Goal: Information Seeking & Learning: Learn about a topic

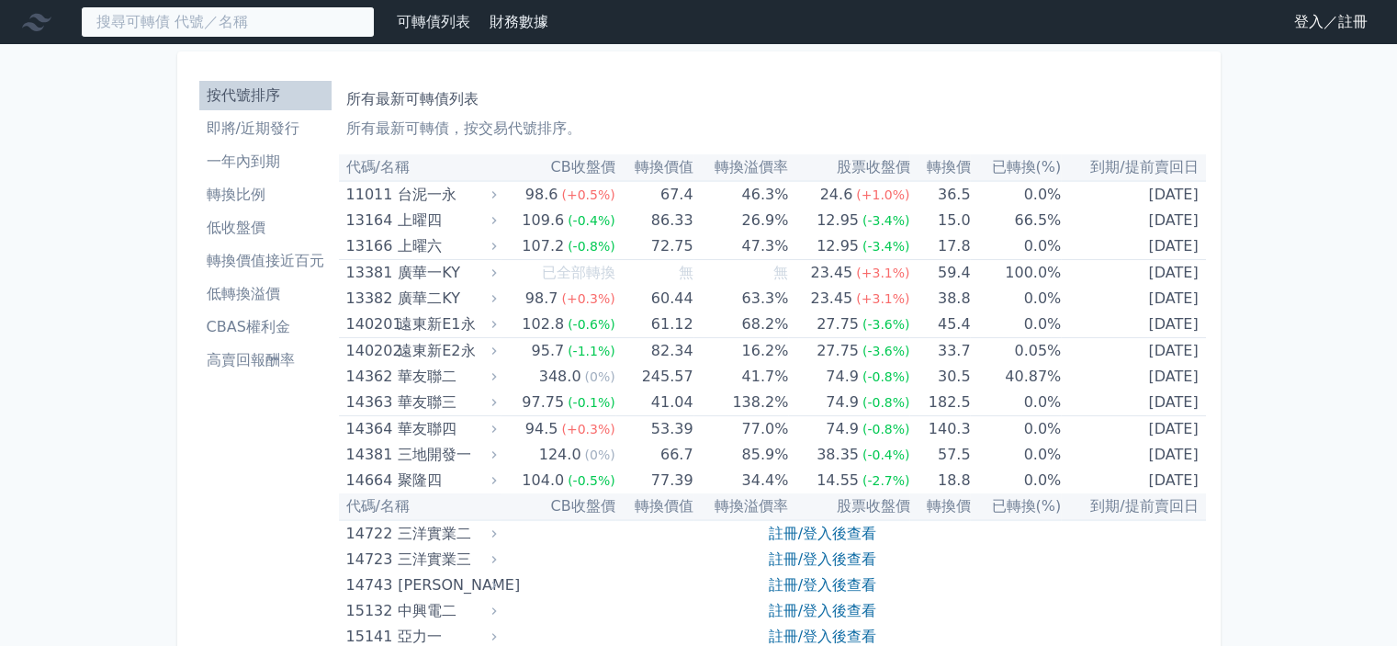
click at [182, 22] on input at bounding box center [228, 21] width 294 height 31
type input "j"
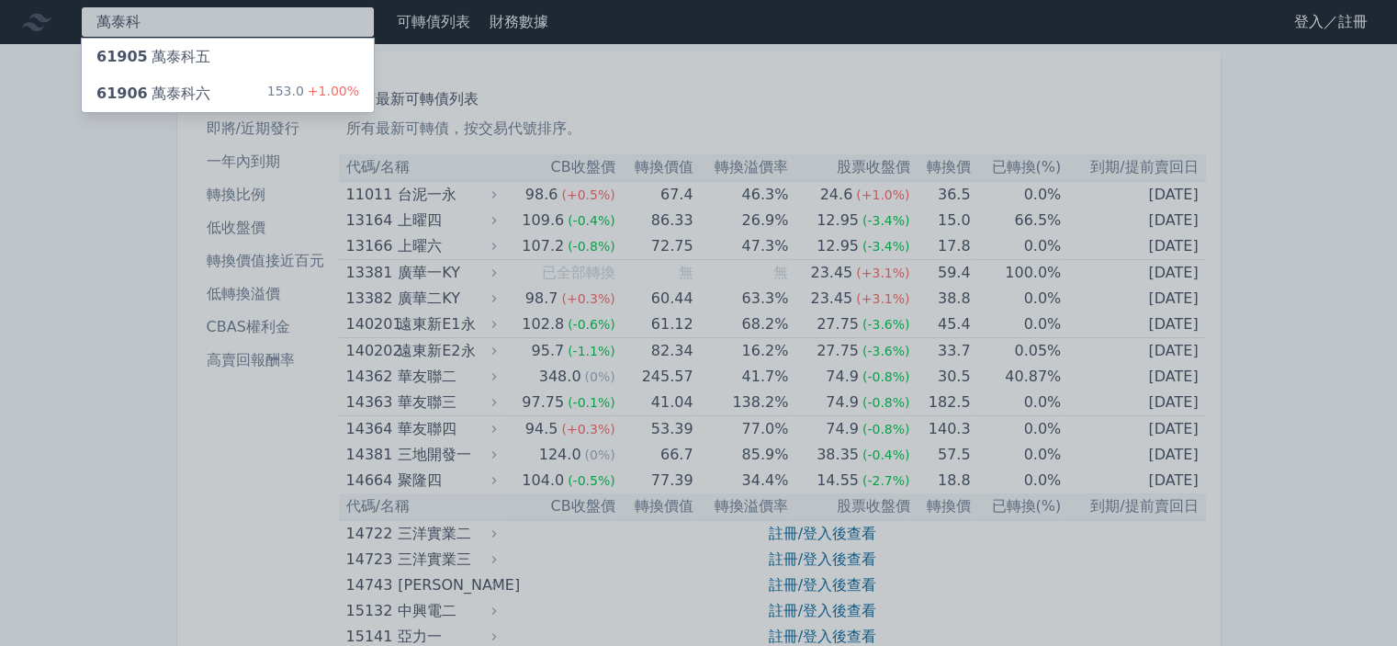
type input "萬泰科"
click at [186, 91] on div "61906 萬泰科六" at bounding box center [153, 94] width 114 height 22
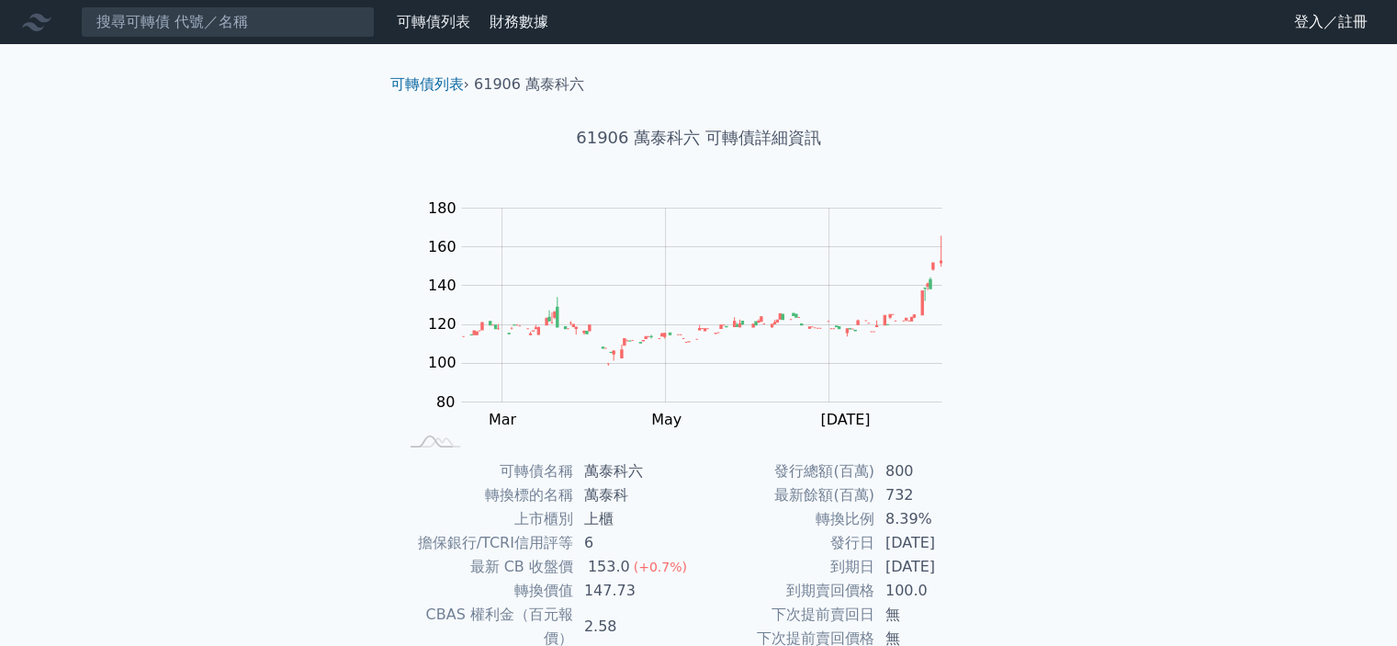
click at [400, 18] on link "可轉債列表" at bounding box center [433, 21] width 73 height 17
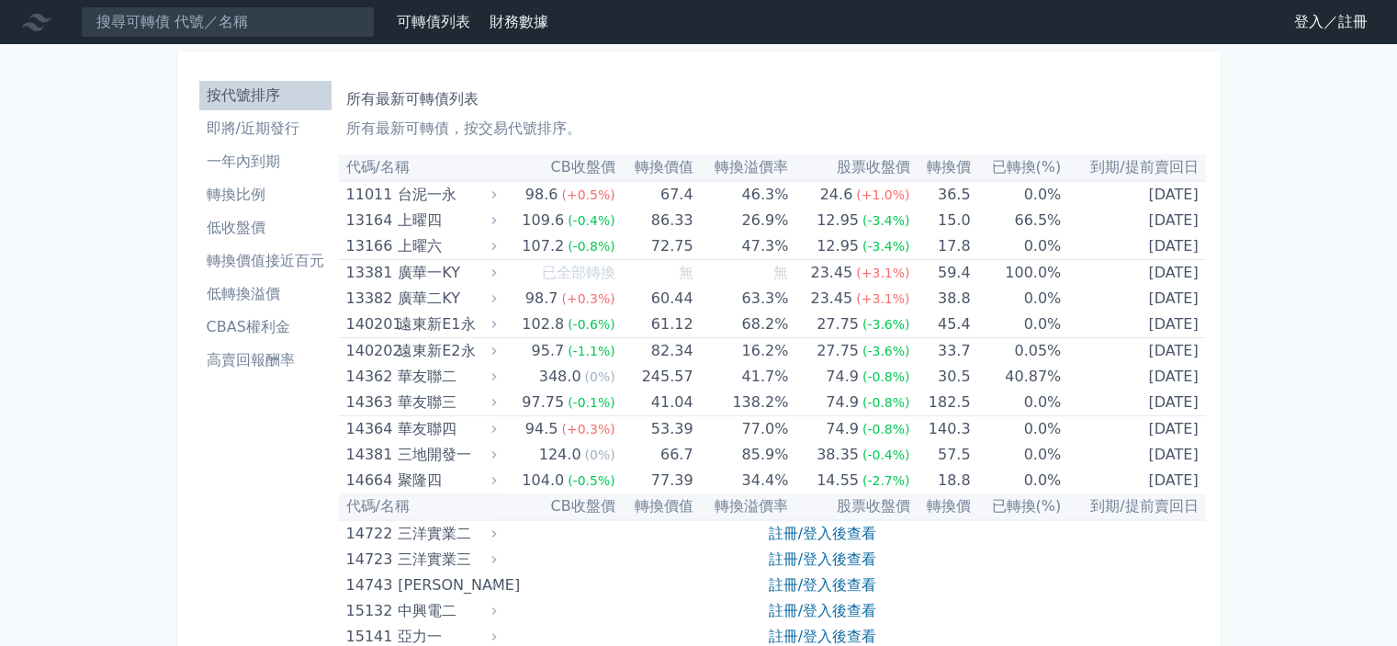
click at [264, 127] on li "即將/近期發行" at bounding box center [265, 129] width 132 height 22
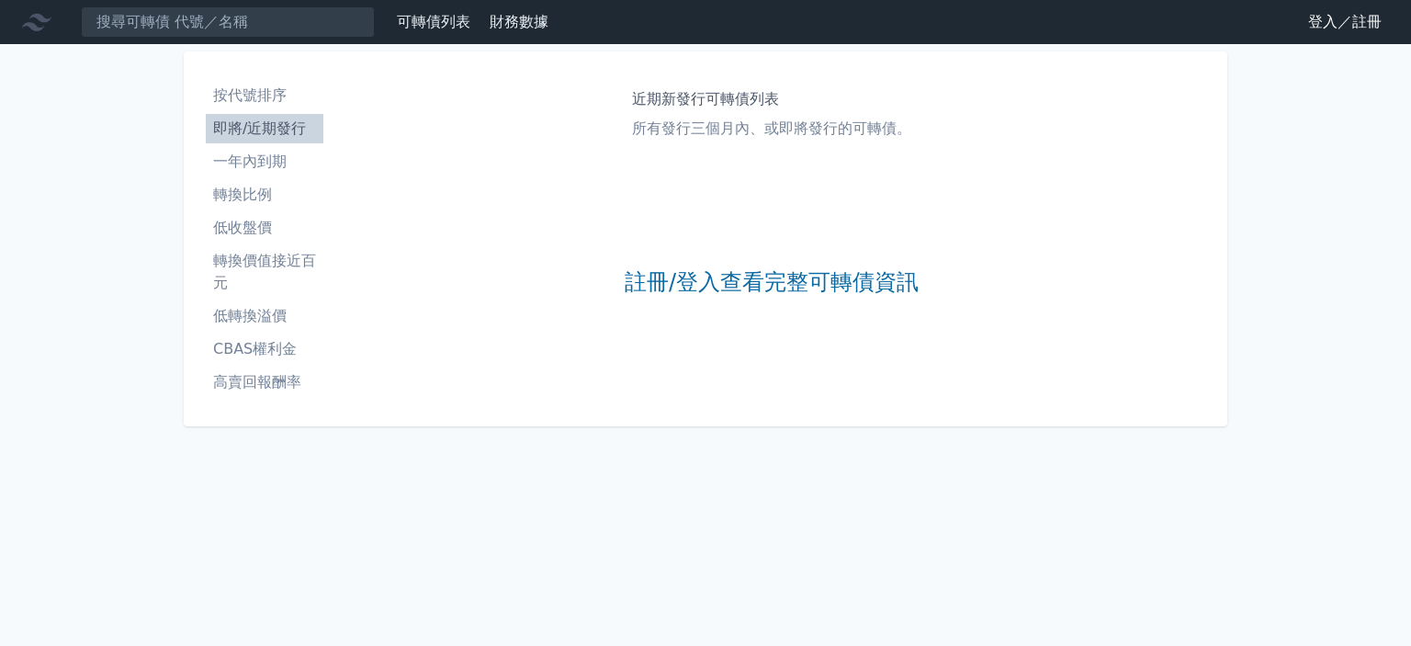
click at [264, 127] on li "即將/近期發行" at bounding box center [265, 129] width 118 height 22
click at [717, 268] on link "註冊/登入查看完整可轉債資訊" at bounding box center [772, 282] width 294 height 29
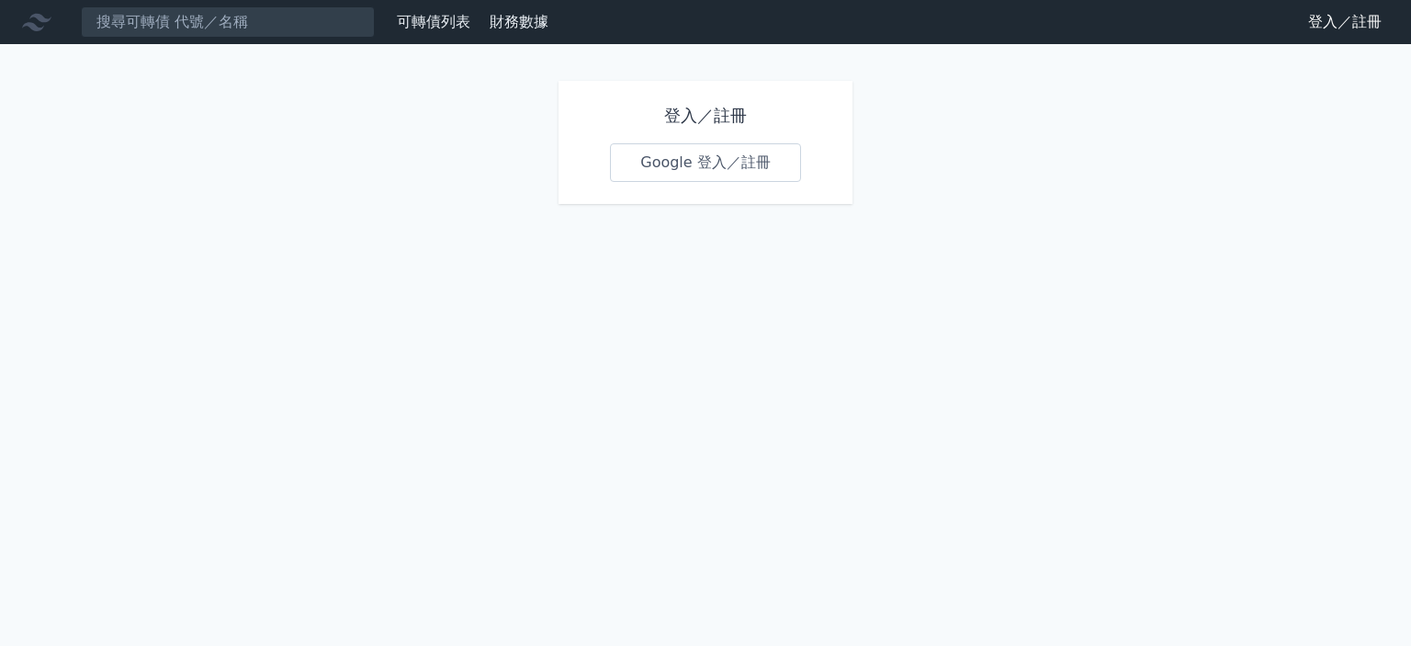
click at [687, 152] on link "Google 登入／註冊" at bounding box center [705, 162] width 191 height 39
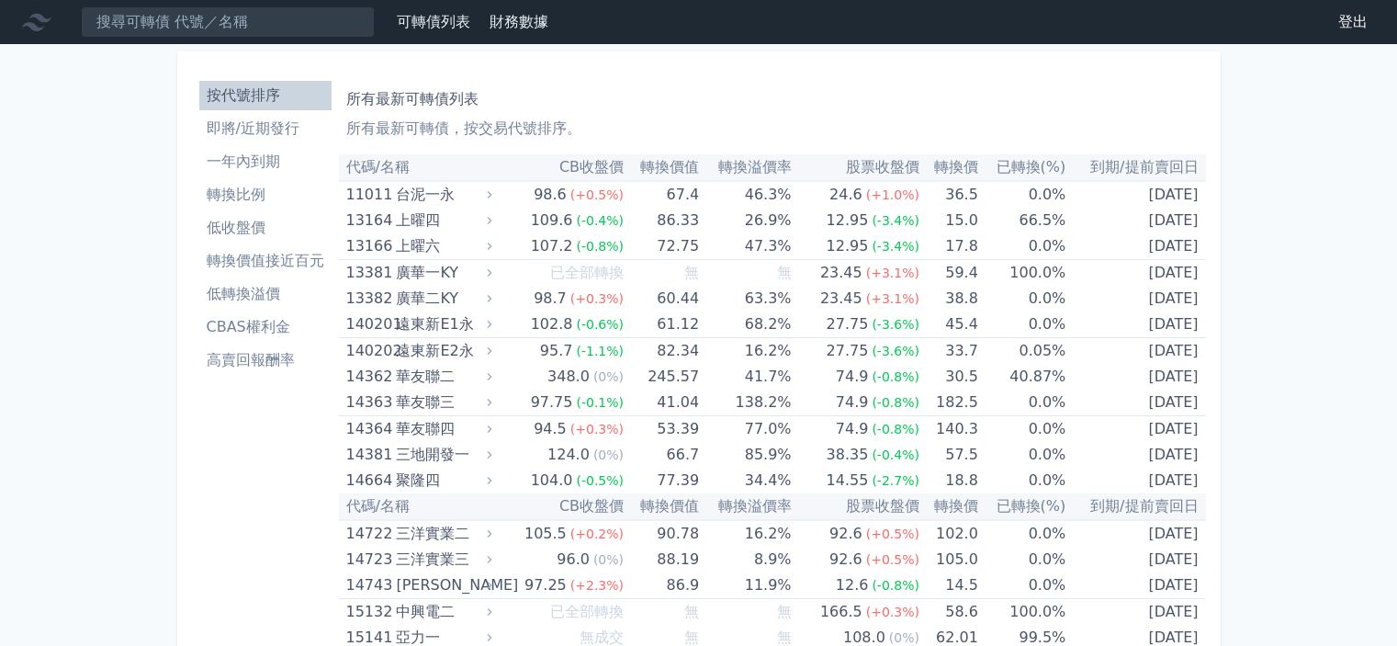
click at [257, 124] on li "即將/近期發行" at bounding box center [265, 129] width 132 height 22
